Goal: Transaction & Acquisition: Purchase product/service

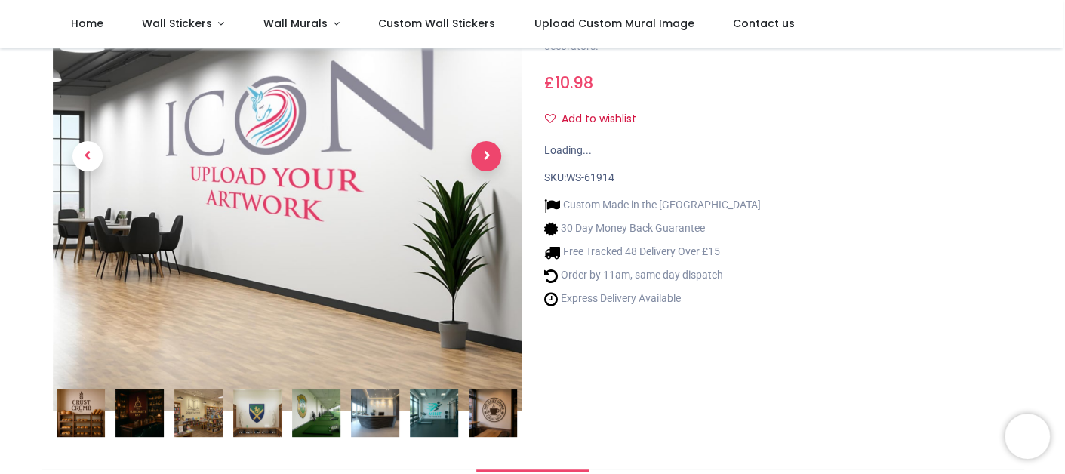
click at [483, 159] on span "Next" at bounding box center [486, 156] width 30 height 30
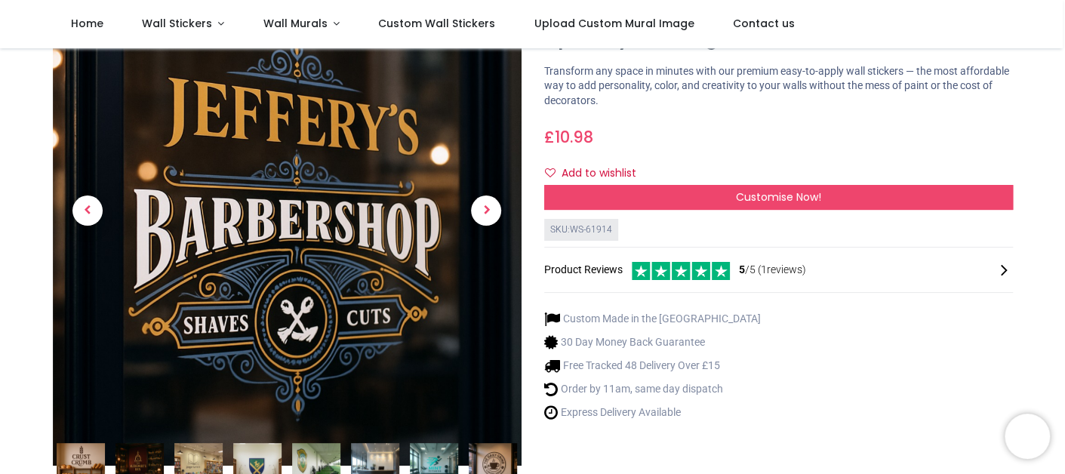
scroll to position [75, 0]
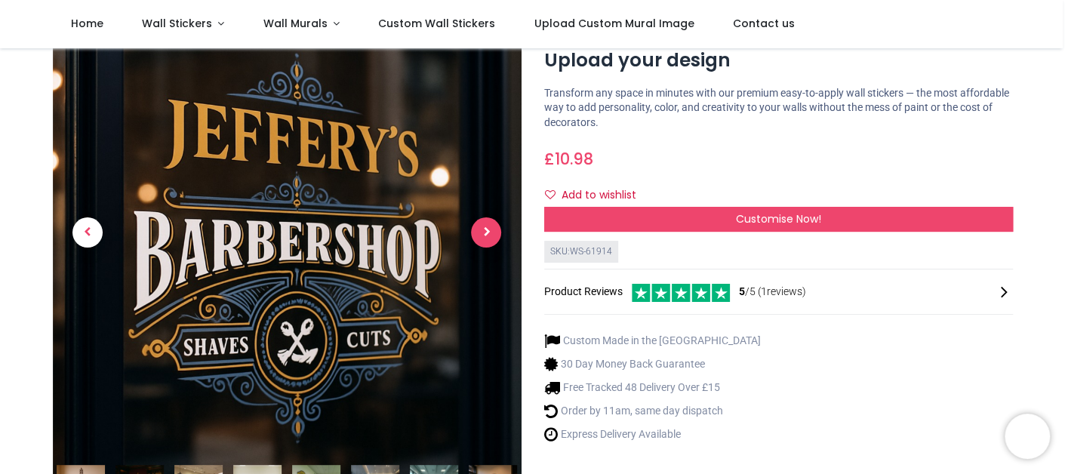
click at [481, 239] on span "Next" at bounding box center [486, 232] width 30 height 30
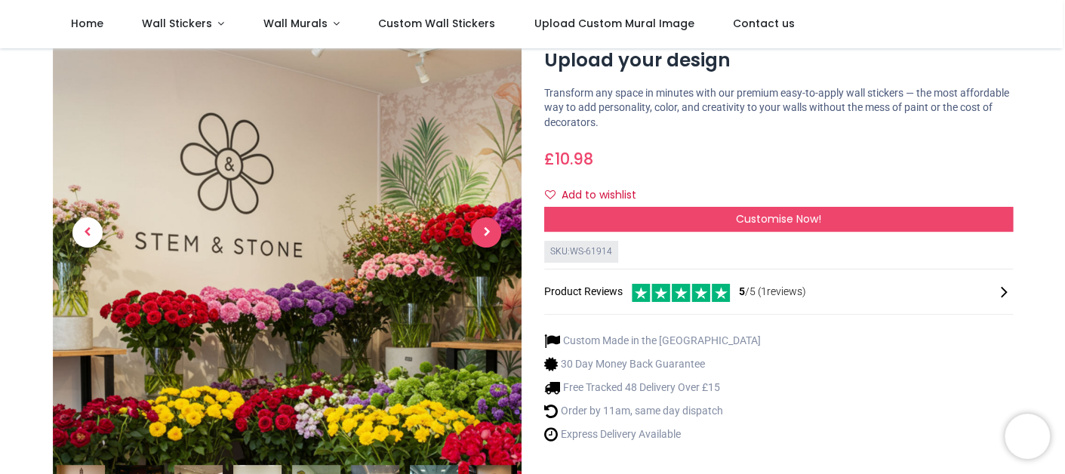
click at [481, 239] on span "Next" at bounding box center [486, 232] width 30 height 30
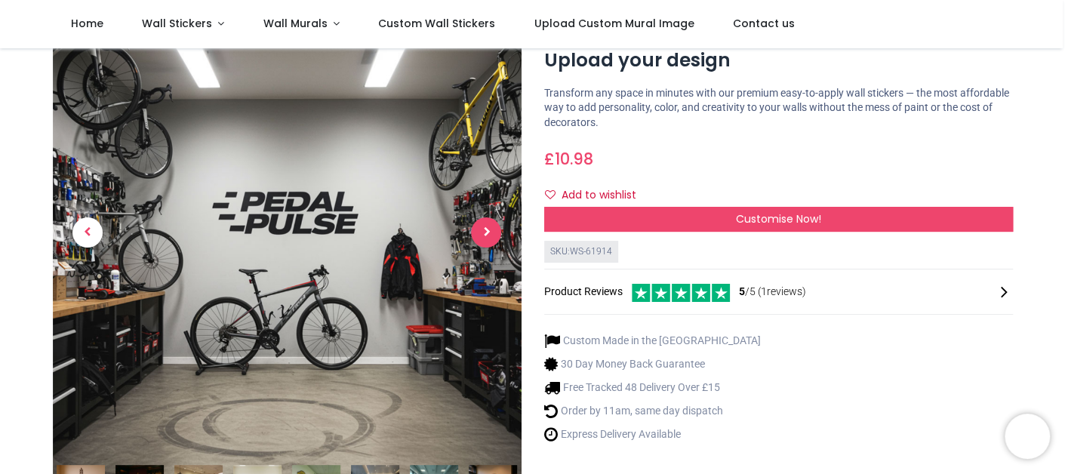
click at [481, 239] on span "Next" at bounding box center [486, 232] width 30 height 30
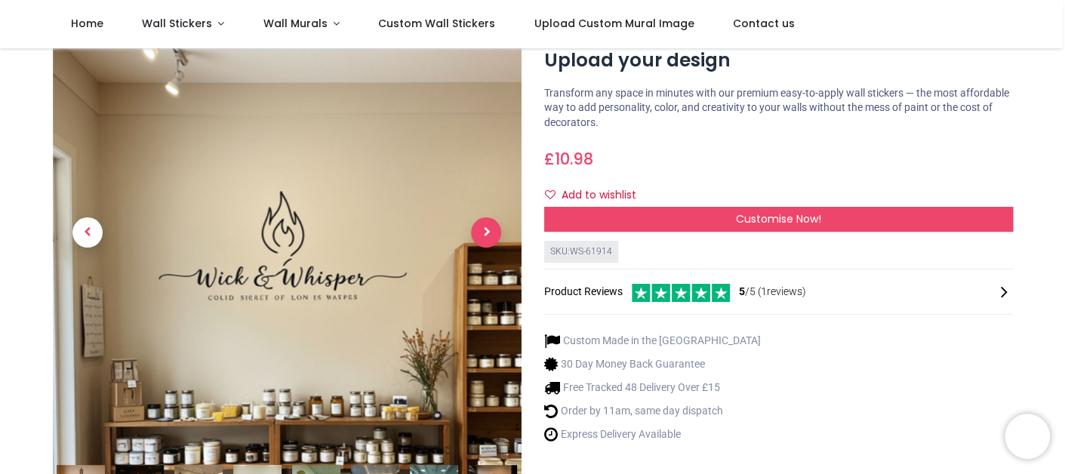
click at [481, 239] on span "Next" at bounding box center [486, 232] width 30 height 30
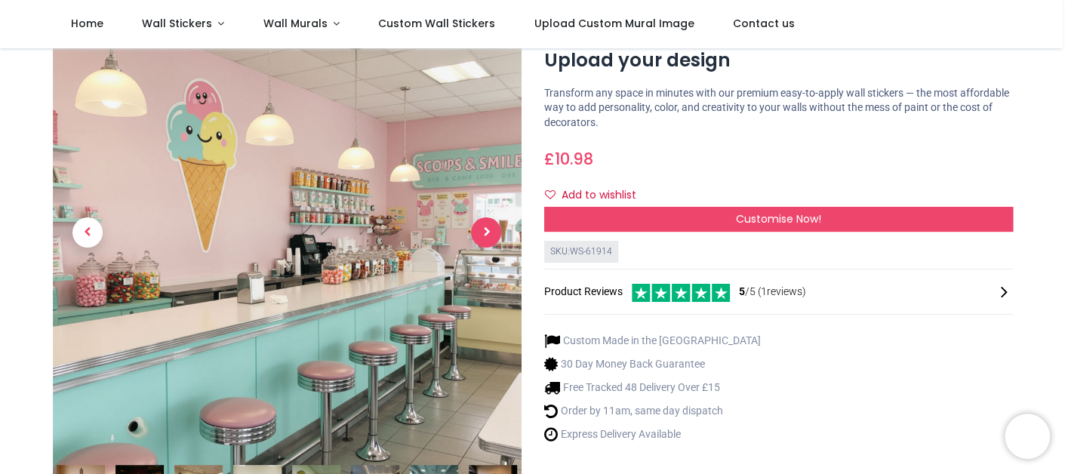
click at [481, 239] on span "Next" at bounding box center [486, 232] width 30 height 30
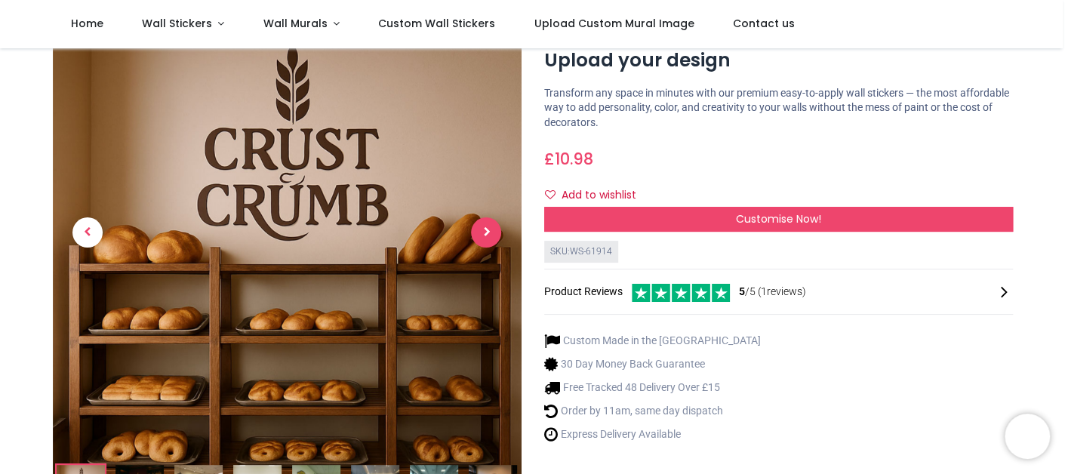
click at [481, 239] on span "Next" at bounding box center [486, 232] width 30 height 30
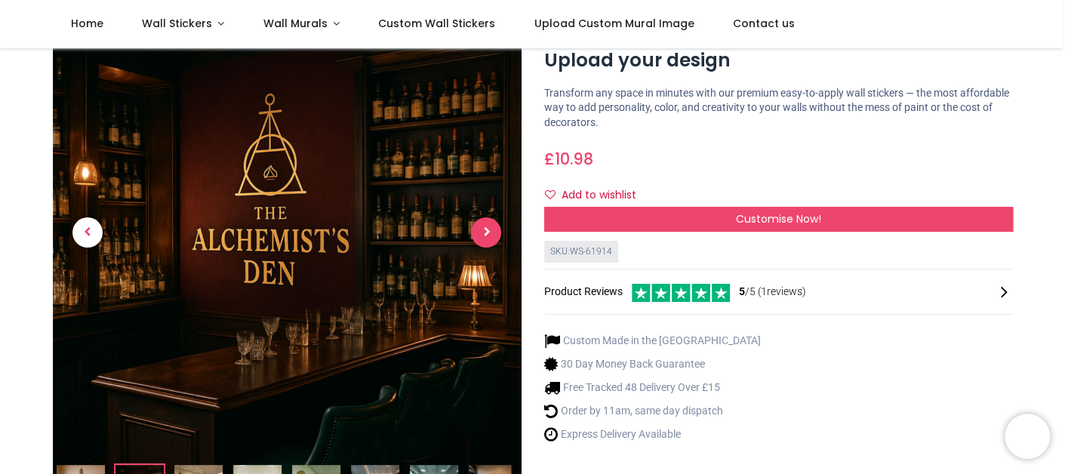
click at [481, 239] on span "Next" at bounding box center [486, 232] width 30 height 30
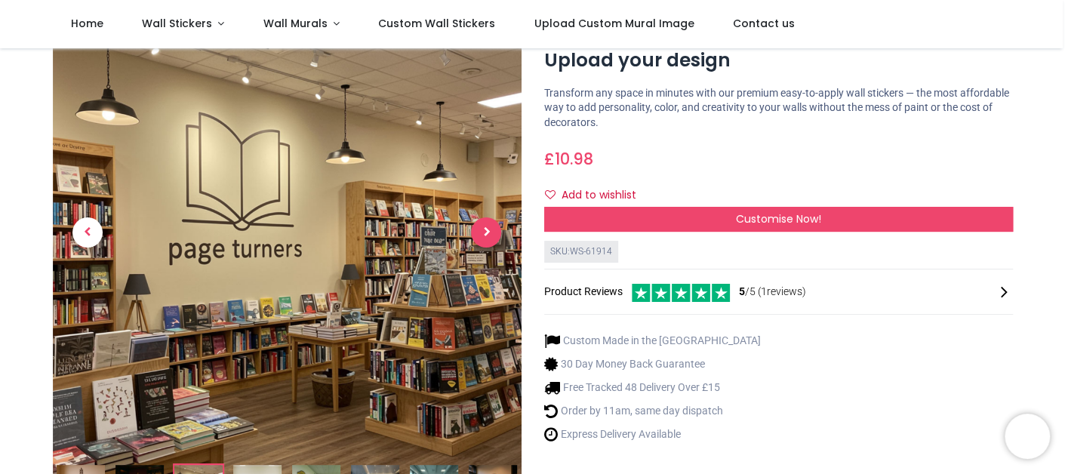
click at [481, 239] on span "Next" at bounding box center [486, 232] width 30 height 30
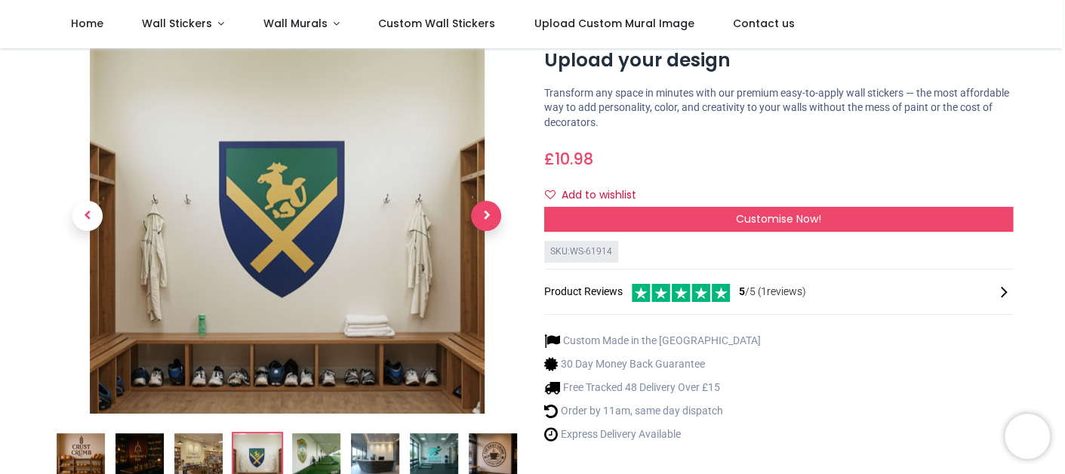
click at [481, 239] on link at bounding box center [486, 216] width 70 height 276
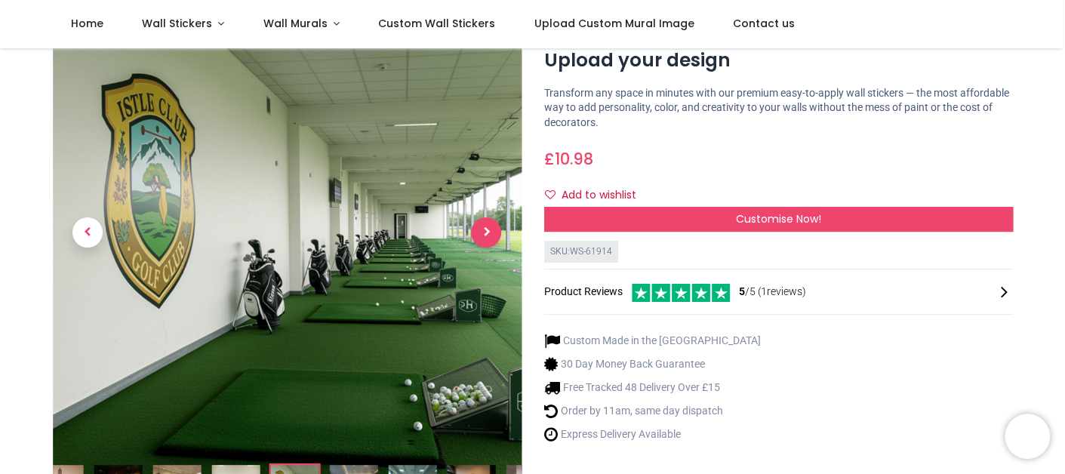
click at [481, 239] on span "Next" at bounding box center [486, 232] width 30 height 30
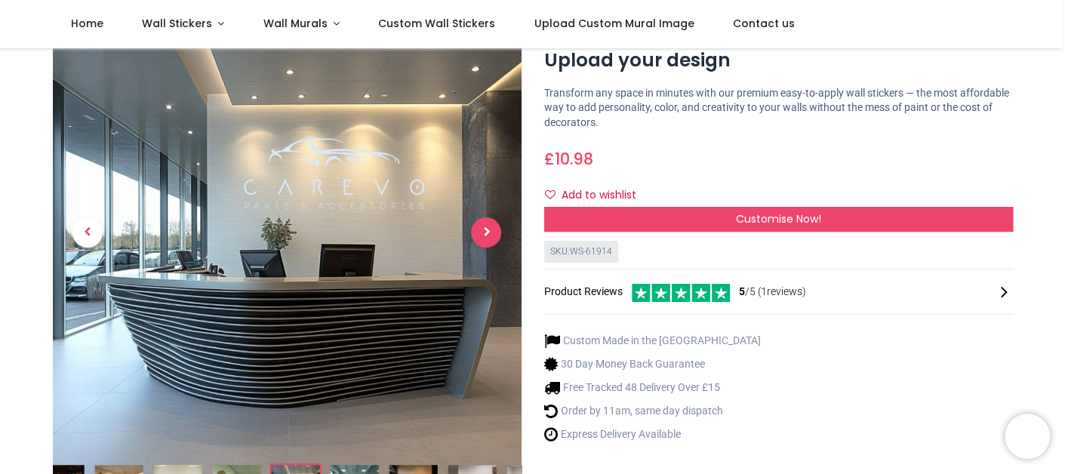
click at [481, 239] on span "Next" at bounding box center [486, 232] width 30 height 30
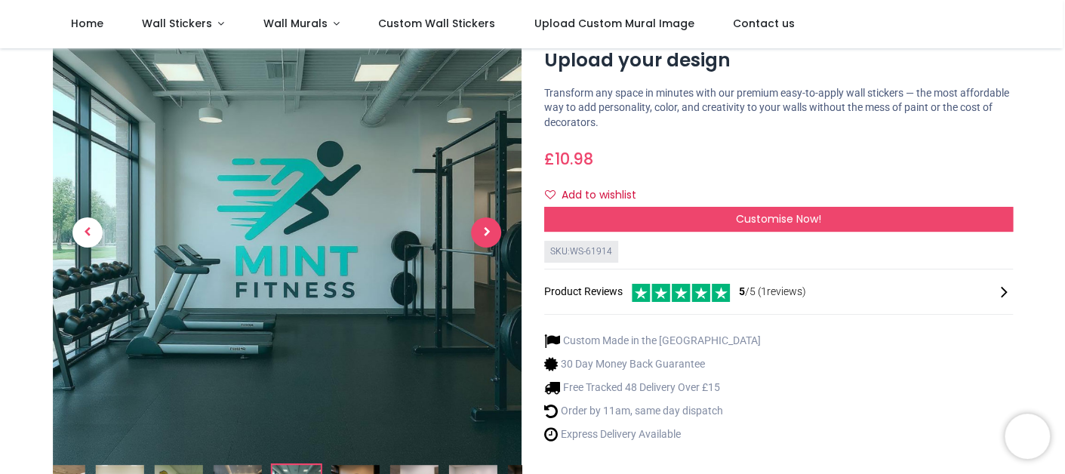
click at [481, 239] on span "Next" at bounding box center [486, 232] width 30 height 30
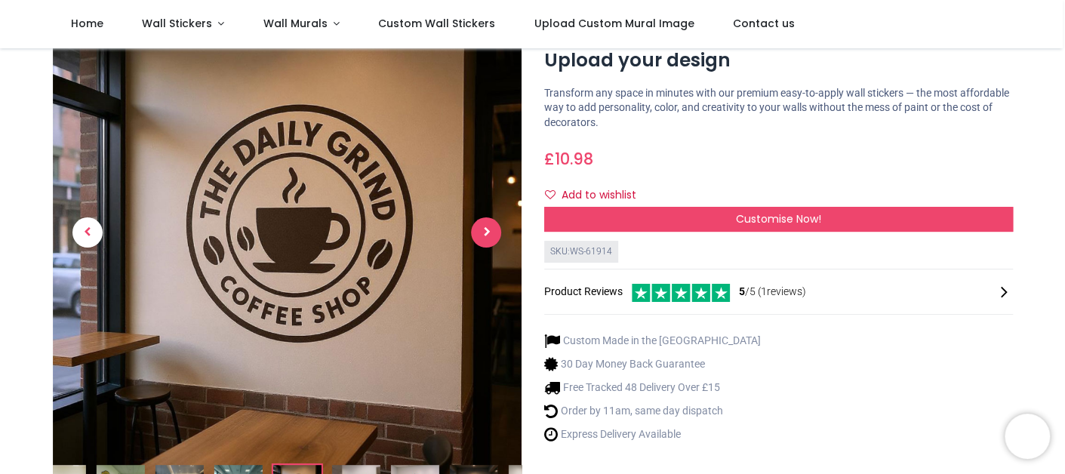
click at [481, 239] on span "Next" at bounding box center [486, 232] width 30 height 30
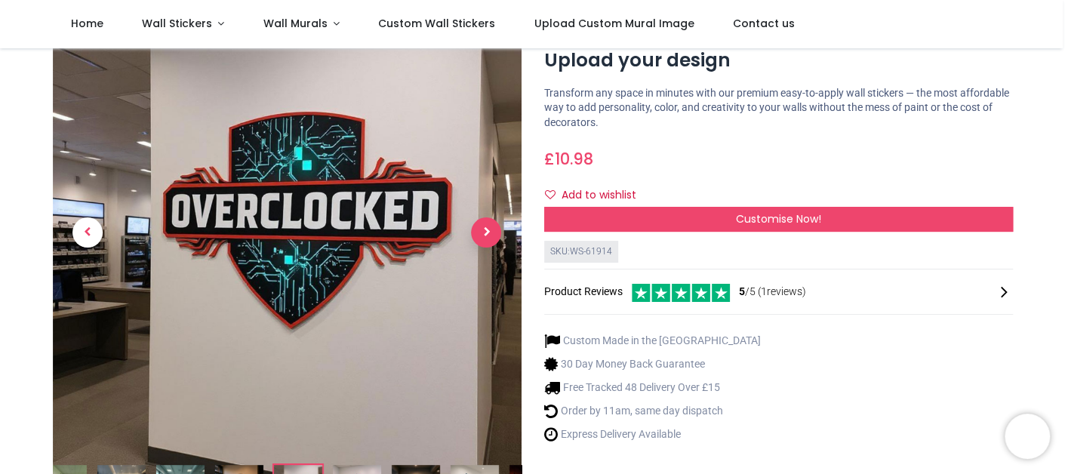
click at [481, 239] on span "Next" at bounding box center [486, 232] width 30 height 30
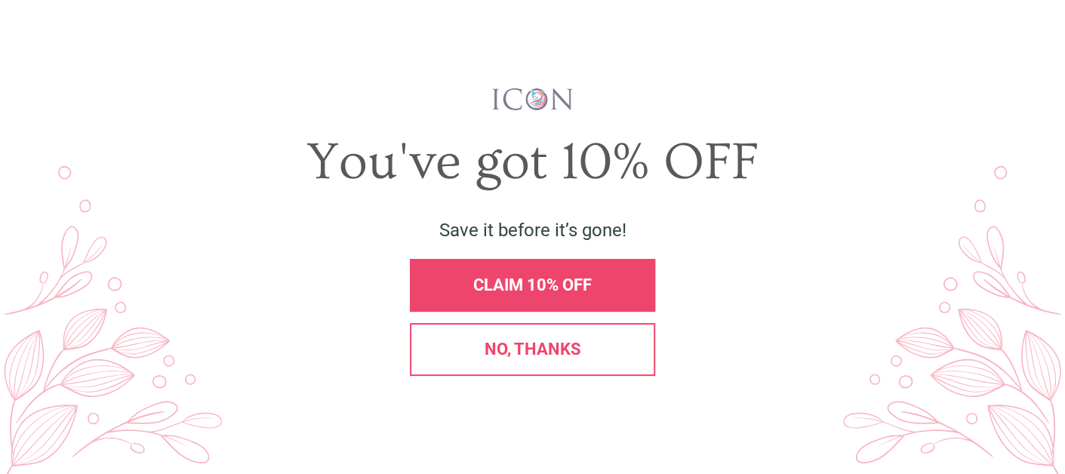
scroll to position [0, 0]
click at [1050, 39] on div "X" at bounding box center [1039, 38] width 34 height 34
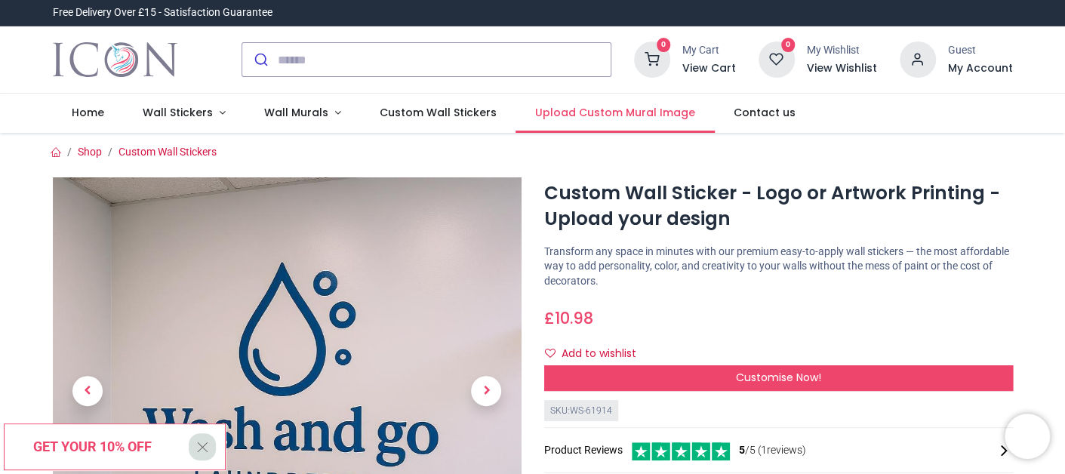
click at [593, 113] on span "Upload Custom Mural Image" at bounding box center [615, 112] width 160 height 15
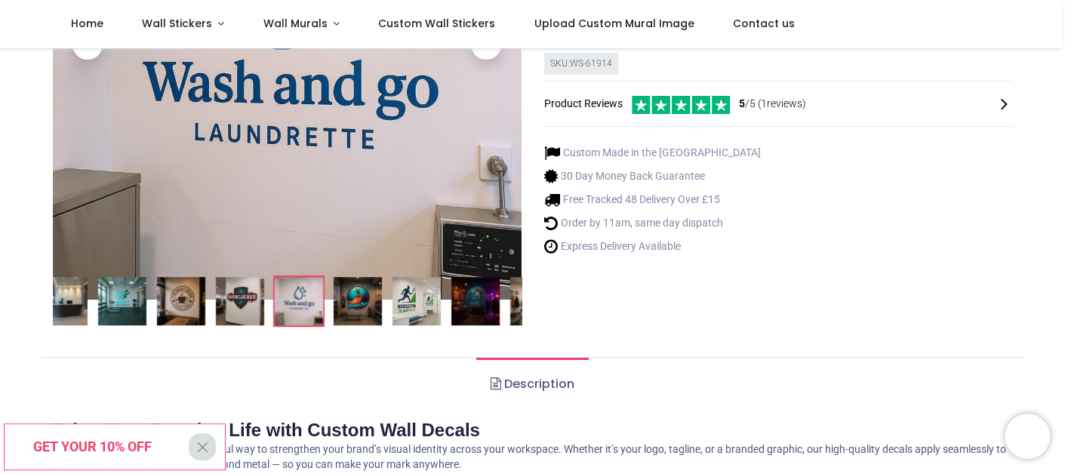
scroll to position [366, 0]
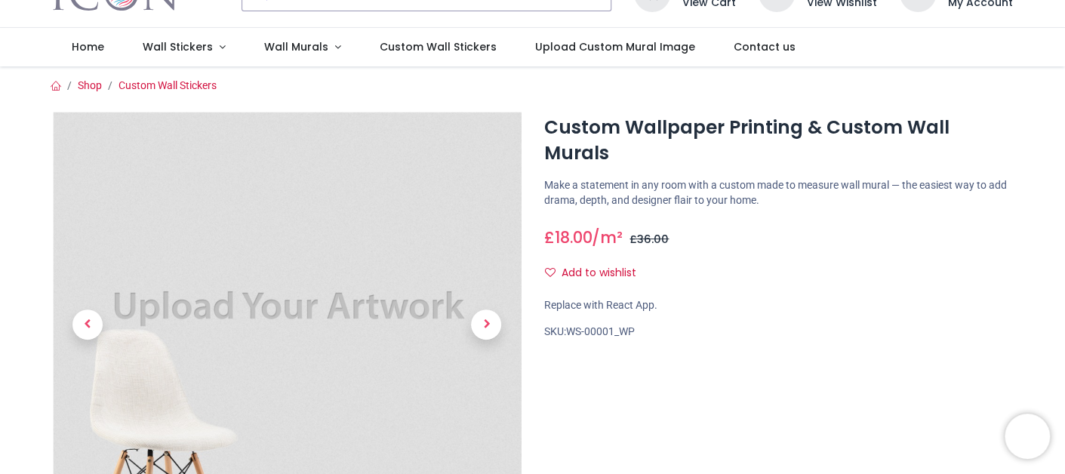
scroll to position [151, 0]
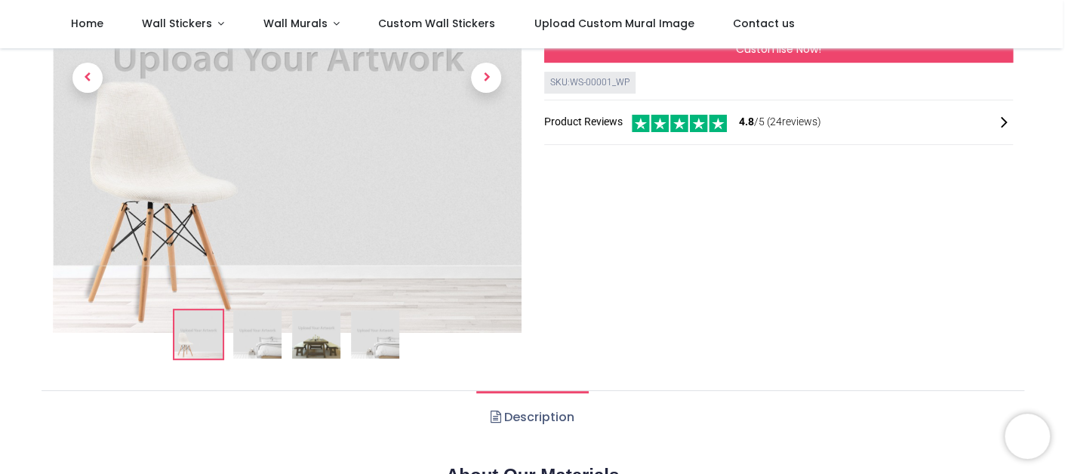
scroll to position [227, 0]
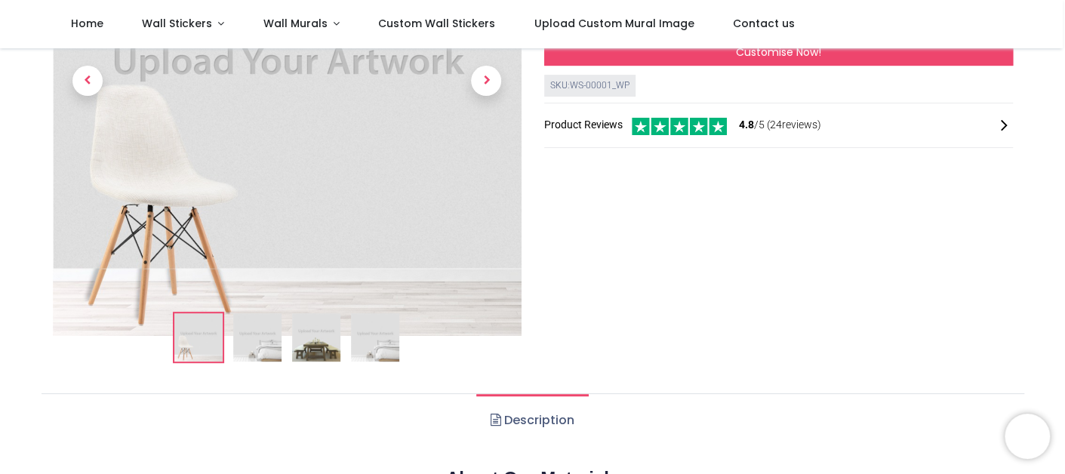
click at [246, 344] on img at bounding box center [257, 337] width 48 height 48
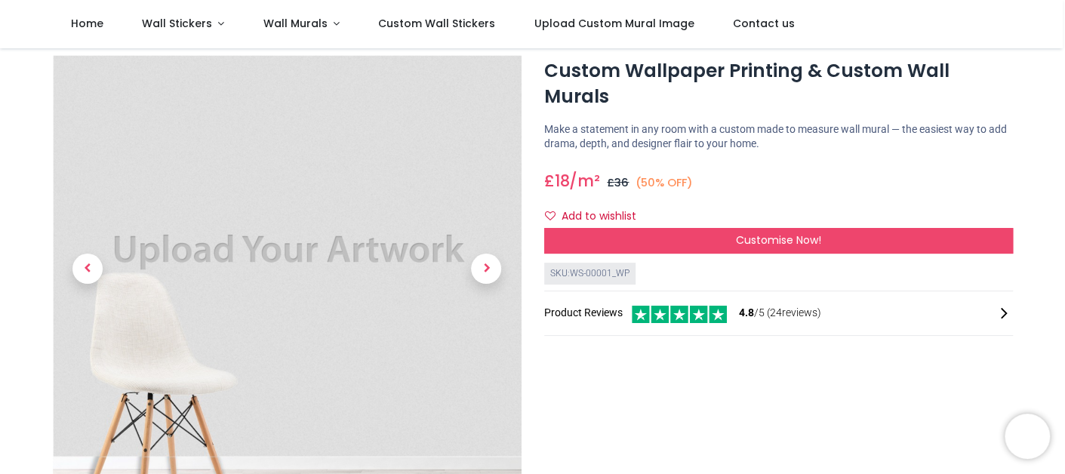
scroll to position [0, 0]
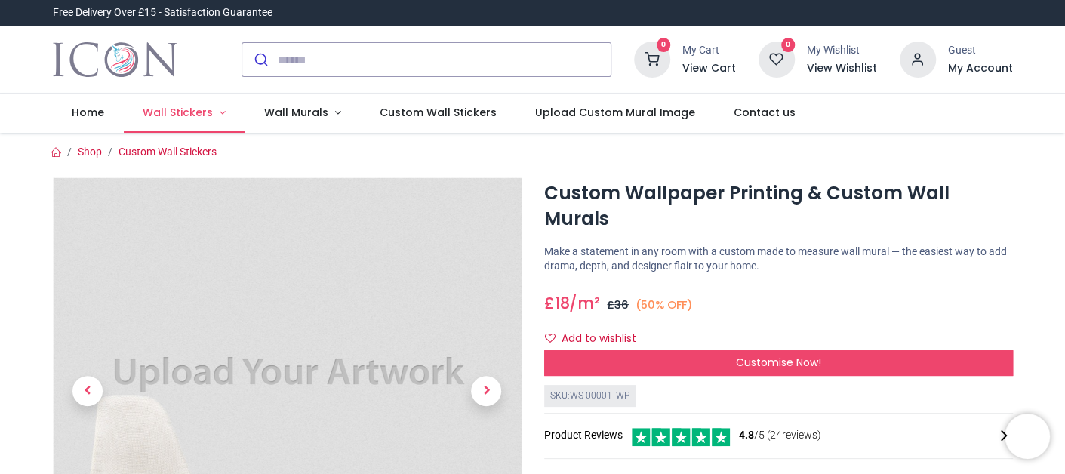
click at [204, 116] on span "Wall Stickers" at bounding box center [178, 112] width 70 height 15
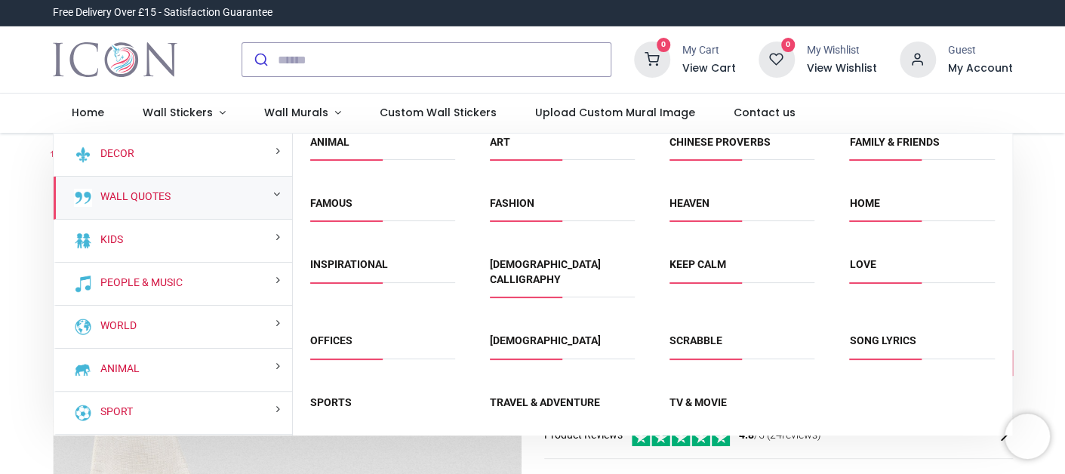
scroll to position [20, 0]
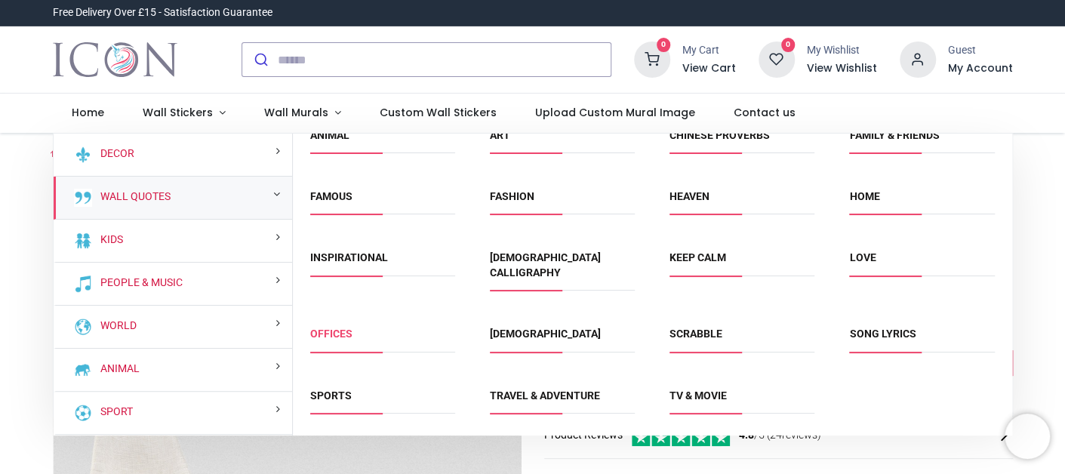
click at [339, 328] on link "Offices" at bounding box center [331, 334] width 42 height 12
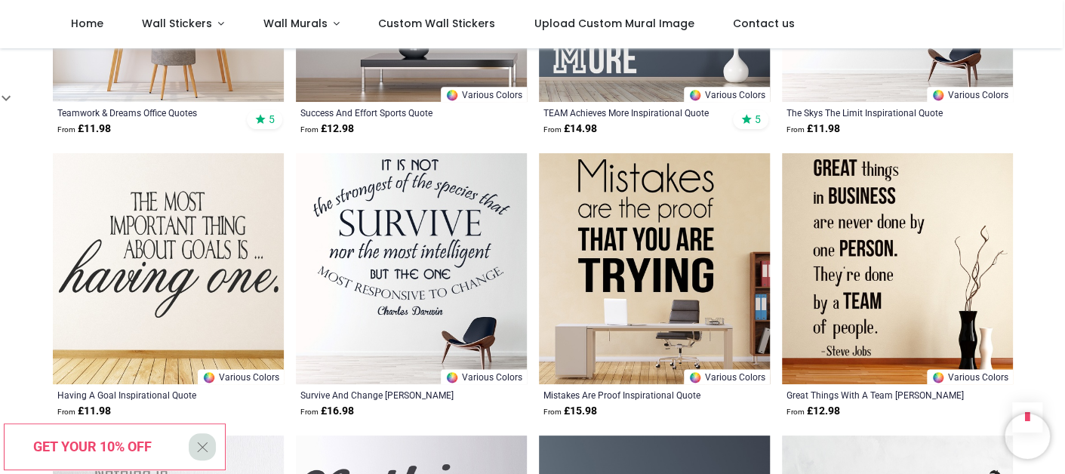
scroll to position [382, 0]
